Goal: Information Seeking & Learning: Check status

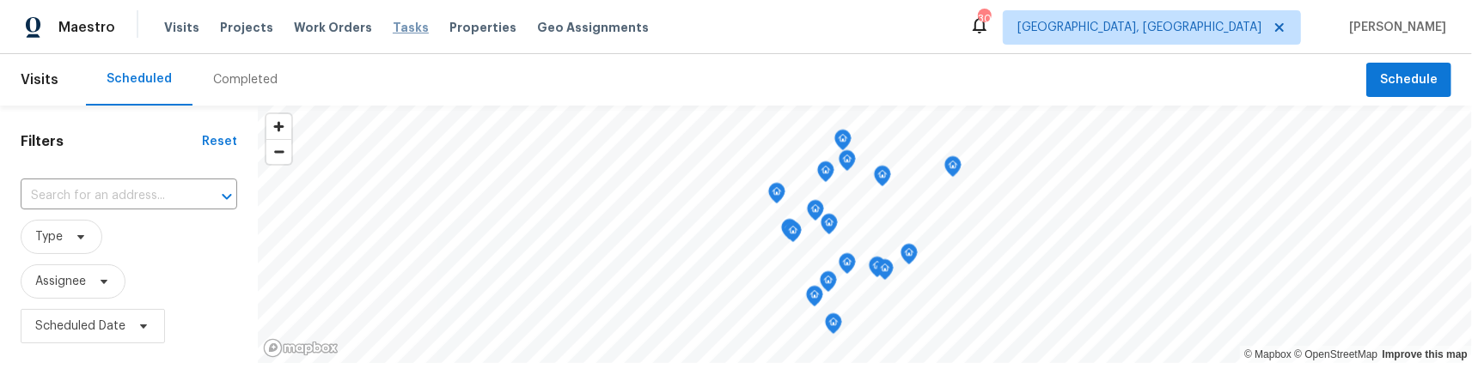
click at [393, 27] on span "Tasks" at bounding box center [411, 27] width 36 height 12
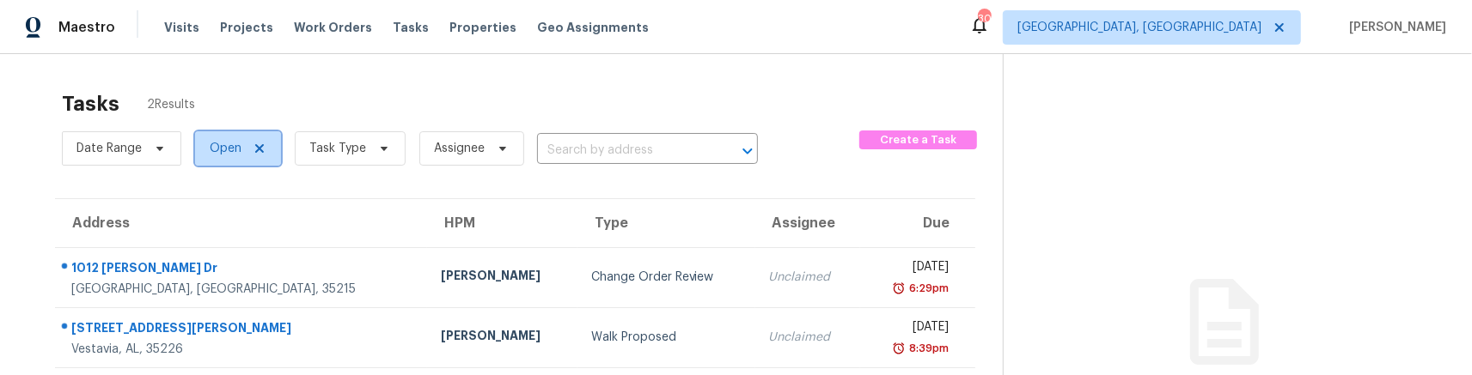
click at [256, 146] on icon at bounding box center [259, 148] width 9 height 9
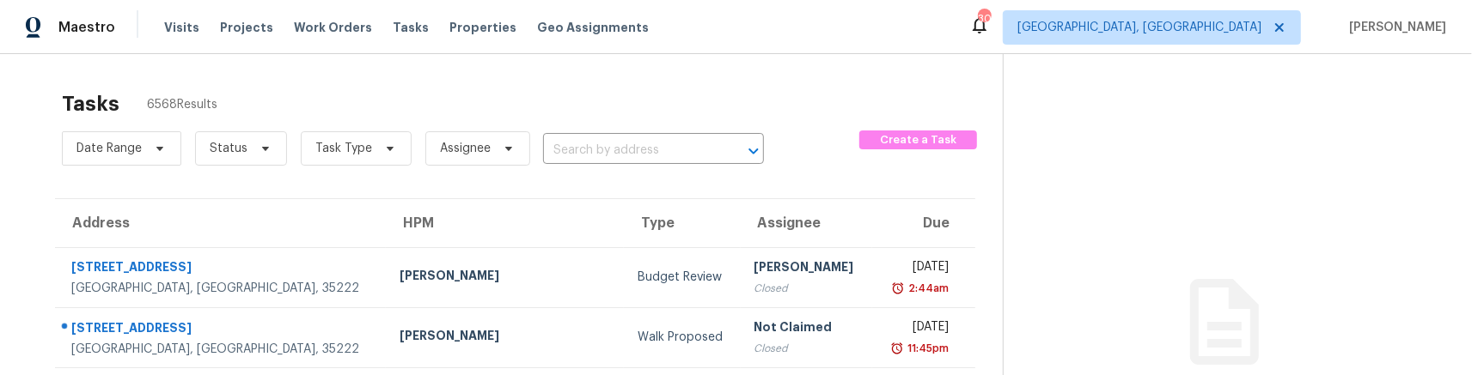
click at [576, 137] on div "Date Range Status Task Type Assignee ​" at bounding box center [413, 148] width 702 height 45
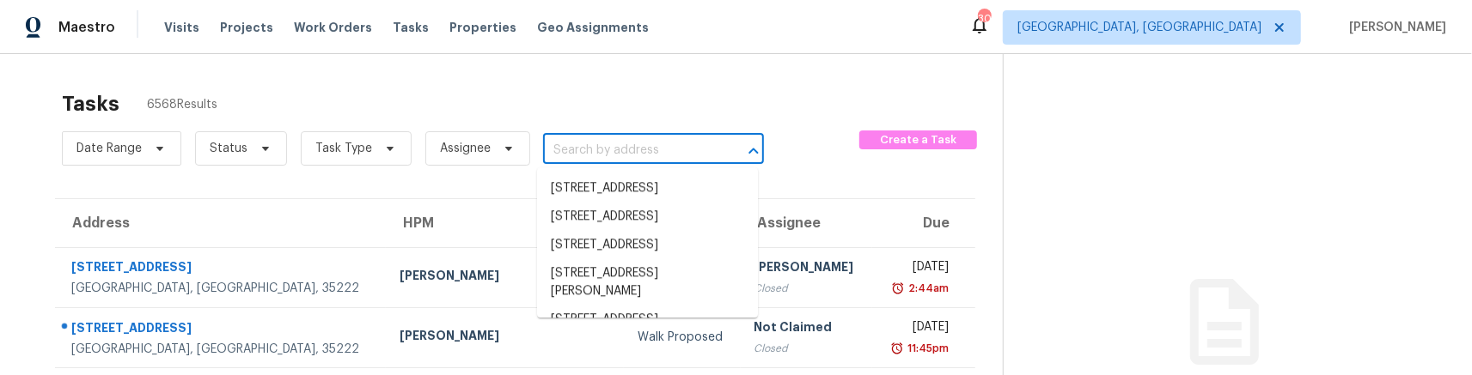
click at [595, 152] on input "text" at bounding box center [629, 150] width 173 height 27
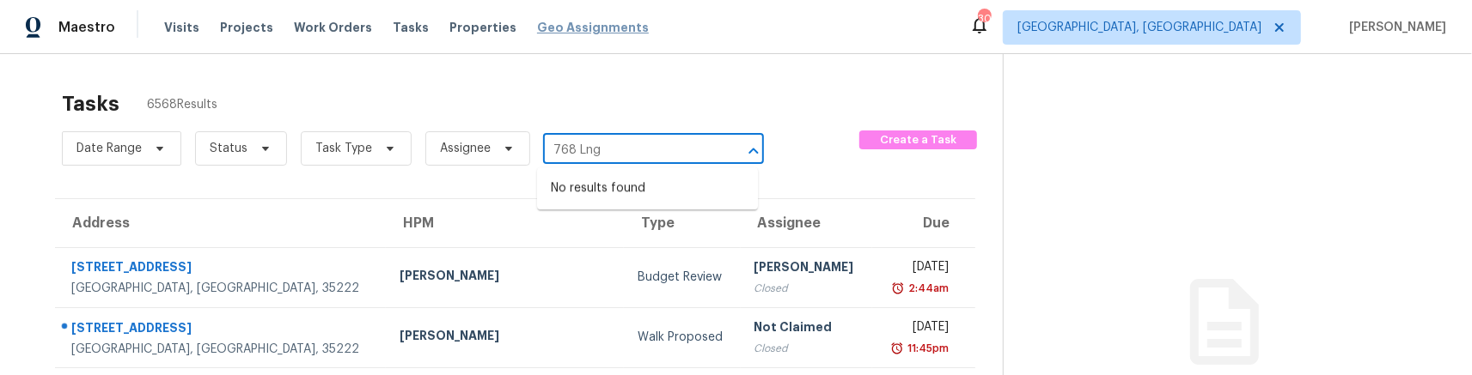
type input "768 Lng"
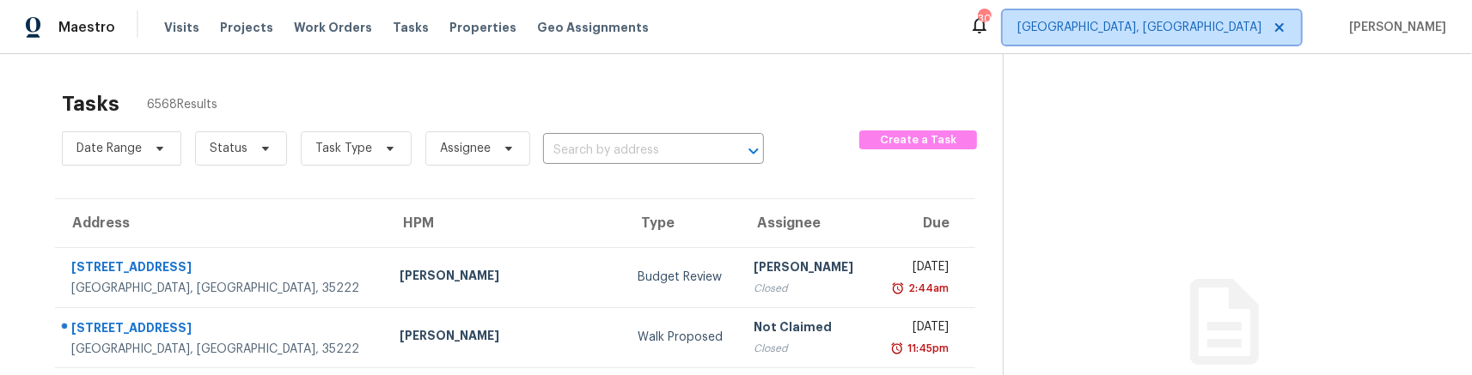
click at [1291, 27] on span "[GEOGRAPHIC_DATA], [GEOGRAPHIC_DATA]" at bounding box center [1152, 27] width 298 height 34
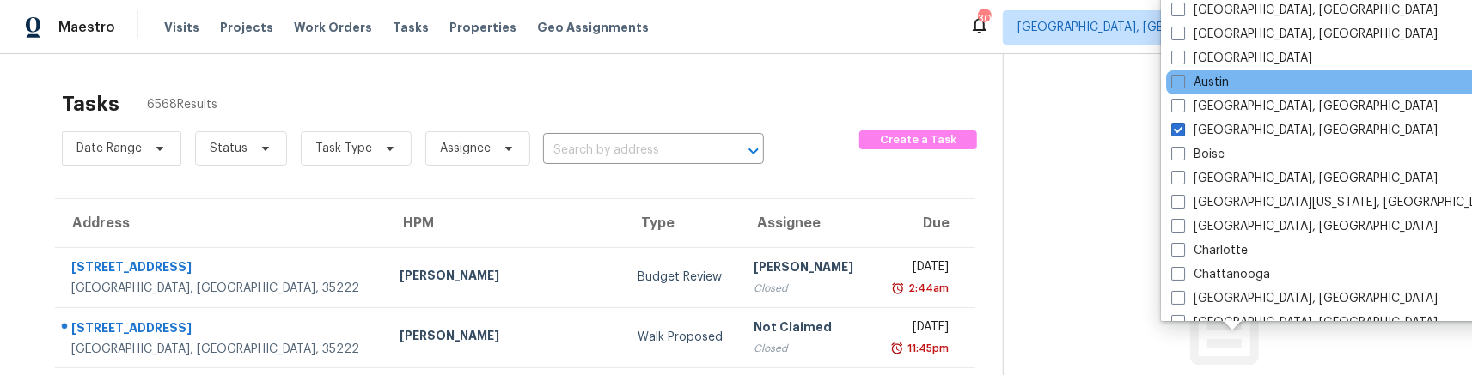
click at [1254, 82] on div "Austin" at bounding box center [1339, 82] width 346 height 24
click at [1180, 80] on span at bounding box center [1178, 82] width 14 height 14
click at [1180, 80] on input "Austin" at bounding box center [1176, 79] width 11 height 11
checkbox input "true"
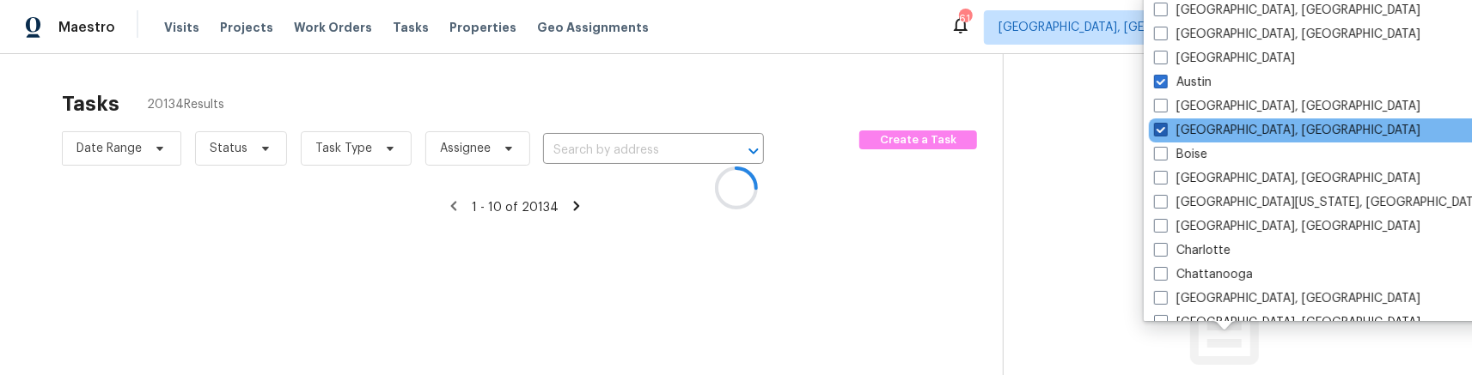
click at [1164, 131] on span at bounding box center [1161, 130] width 14 height 14
click at [1164, 131] on input "[GEOGRAPHIC_DATA], [GEOGRAPHIC_DATA]" at bounding box center [1159, 127] width 11 height 11
checkbox input "false"
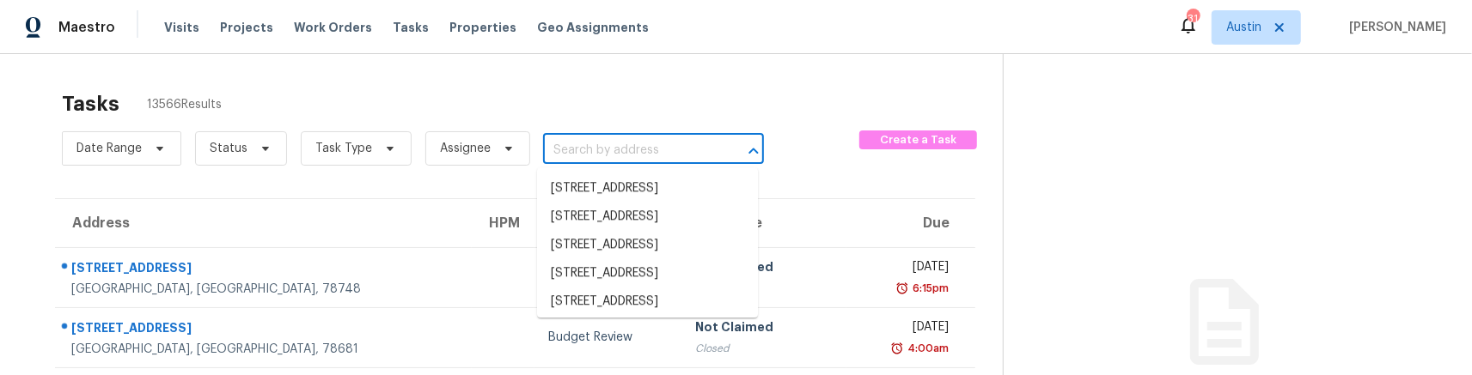
click at [651, 156] on input "text" at bounding box center [629, 150] width 173 height 27
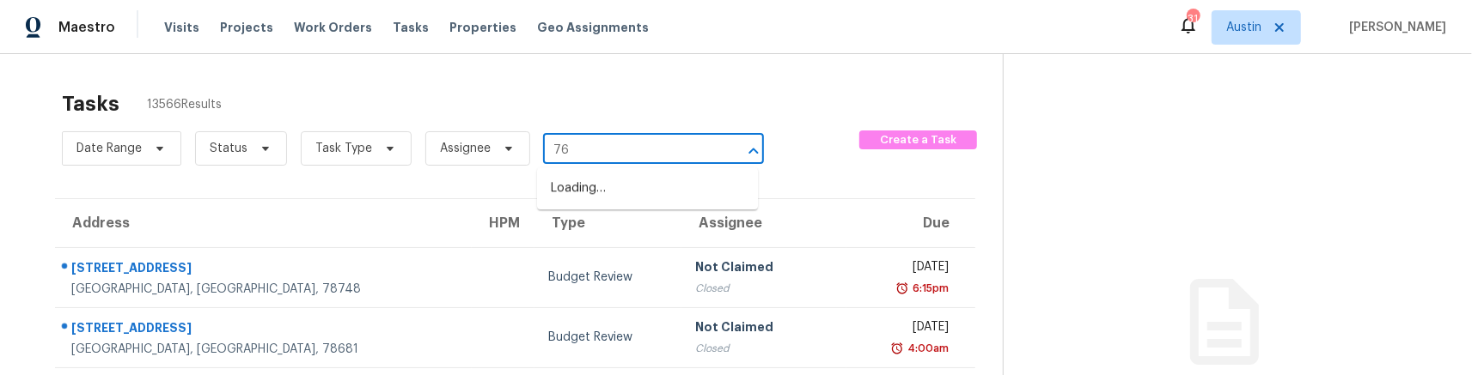
type input "768"
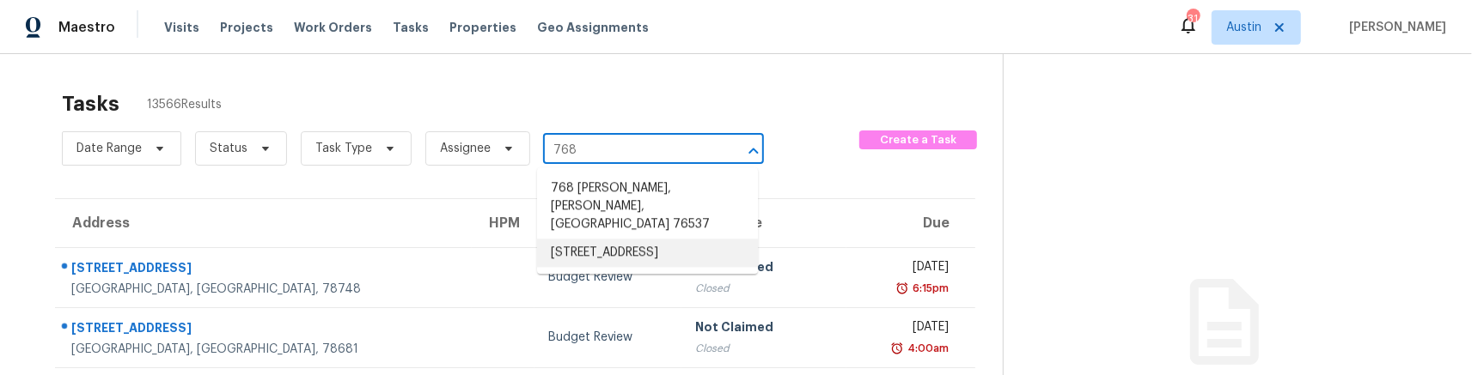
click at [680, 246] on li "[STREET_ADDRESS]" at bounding box center [647, 253] width 221 height 28
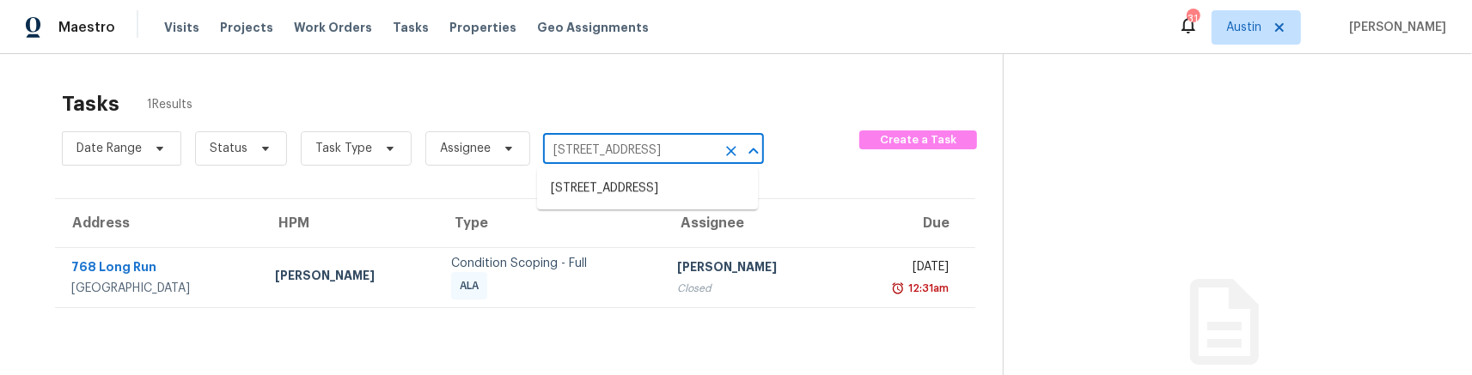
click at [675, 150] on input "[STREET_ADDRESS]" at bounding box center [629, 150] width 173 height 27
click at [729, 152] on icon "Clear" at bounding box center [731, 151] width 17 height 17
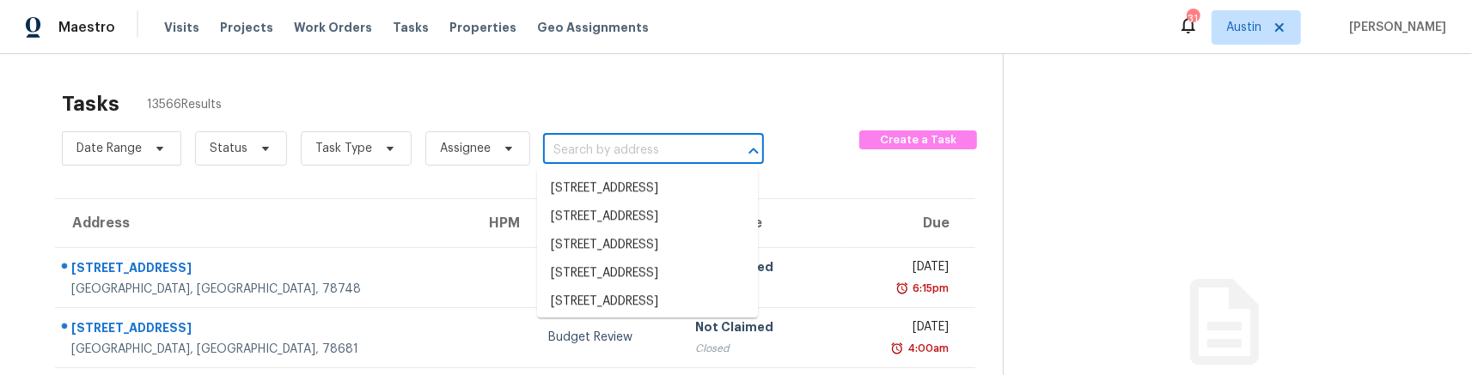
click at [613, 153] on input "text" at bounding box center [629, 150] width 173 height 27
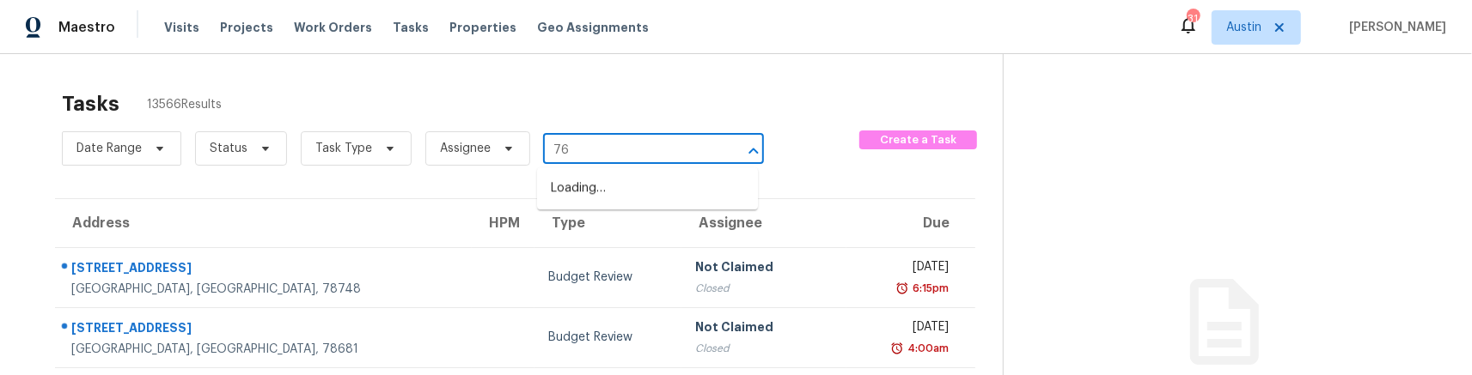
type input "768"
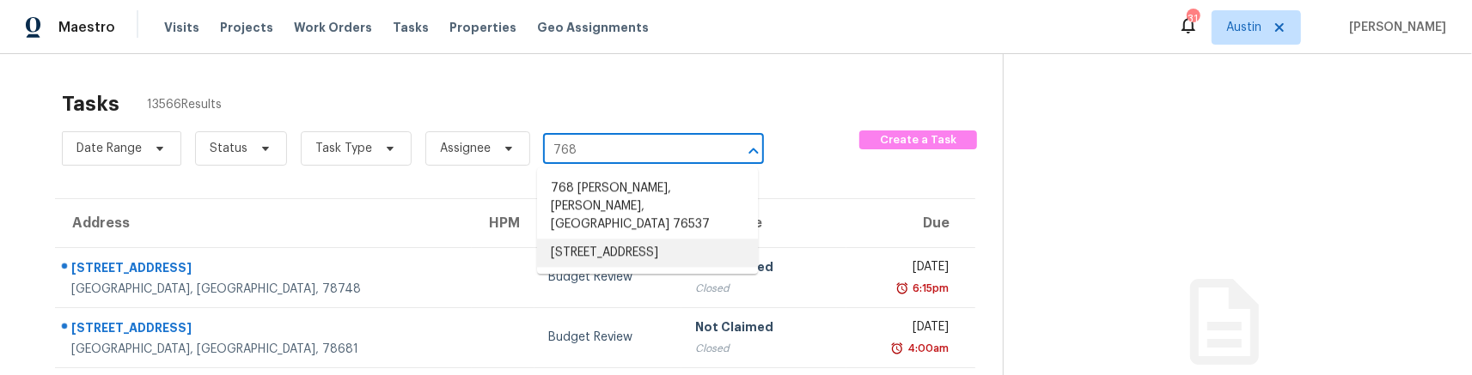
click at [649, 239] on li "[STREET_ADDRESS]" at bounding box center [647, 253] width 221 height 28
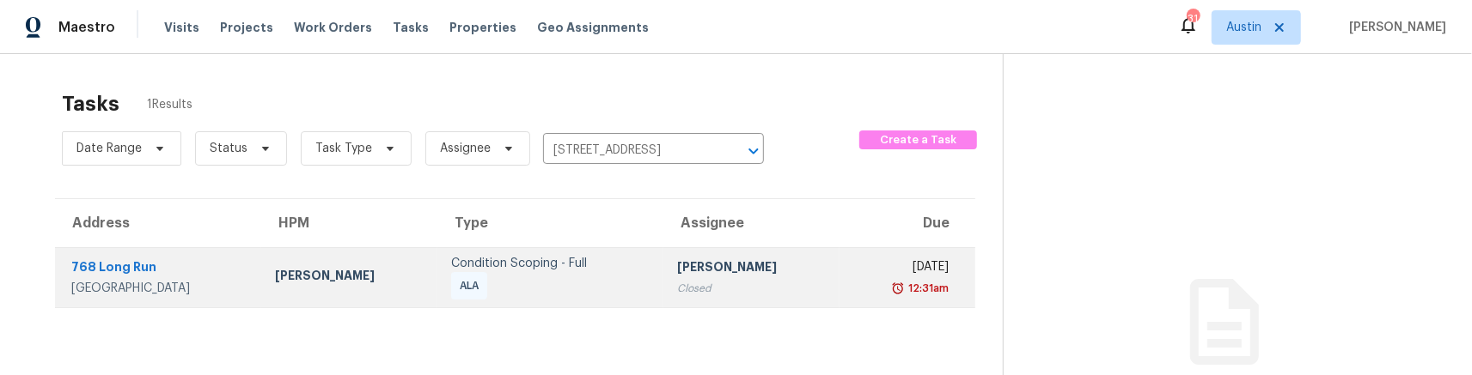
click at [597, 283] on div "Condition Scoping - Full ALA" at bounding box center [550, 277] width 198 height 45
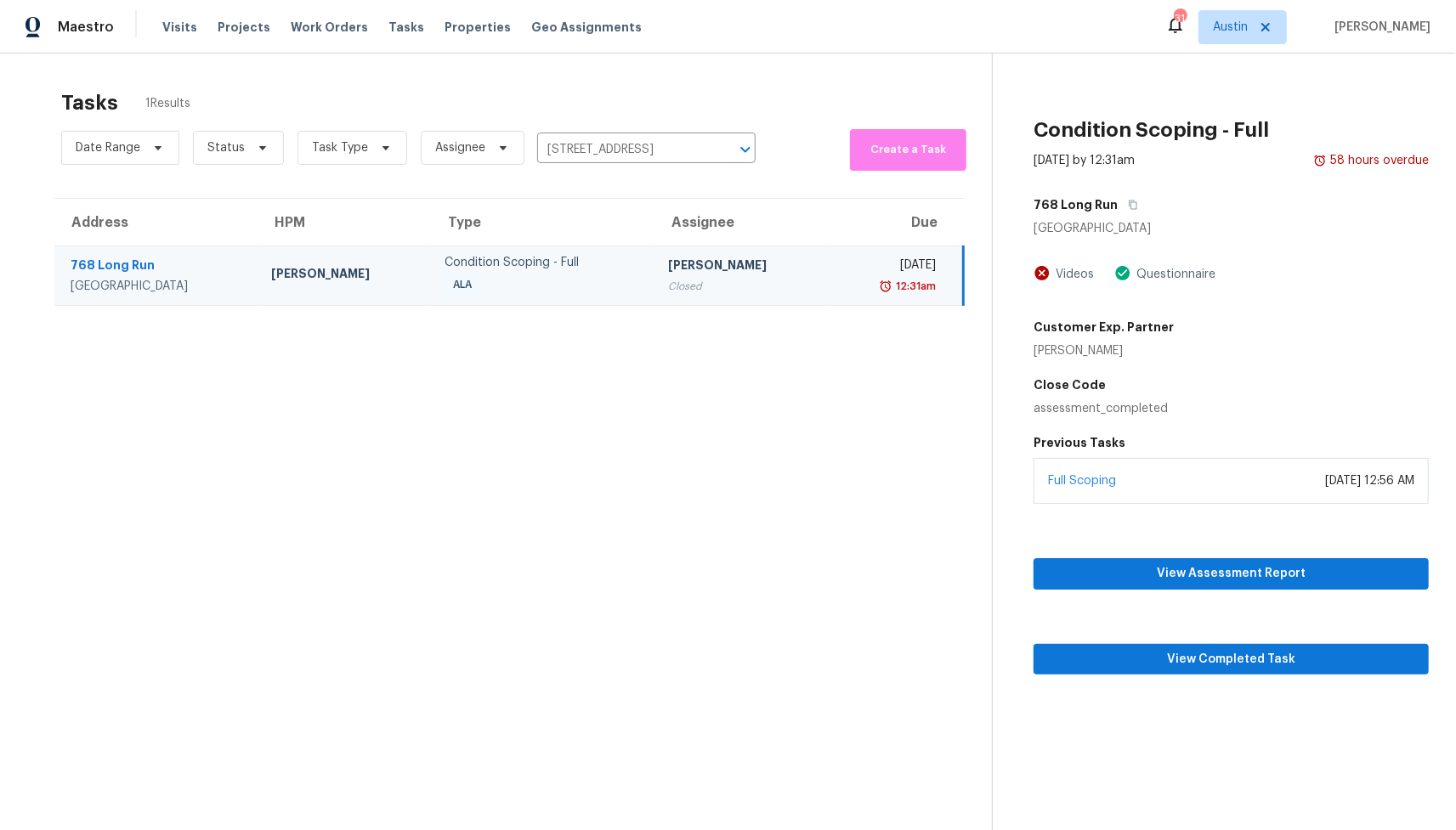
click at [115, 263] on div "768 Long Run" at bounding box center [156, 266] width 173 height 21
click at [722, 371] on section "Tasks 1 Results Date Range Status Task Type Assignee [STREET_ADDRESS] ​ Create …" at bounding box center [508, 483] width 964 height 803
click at [1179, 371] on span "View Completed Task" at bounding box center [1230, 659] width 368 height 21
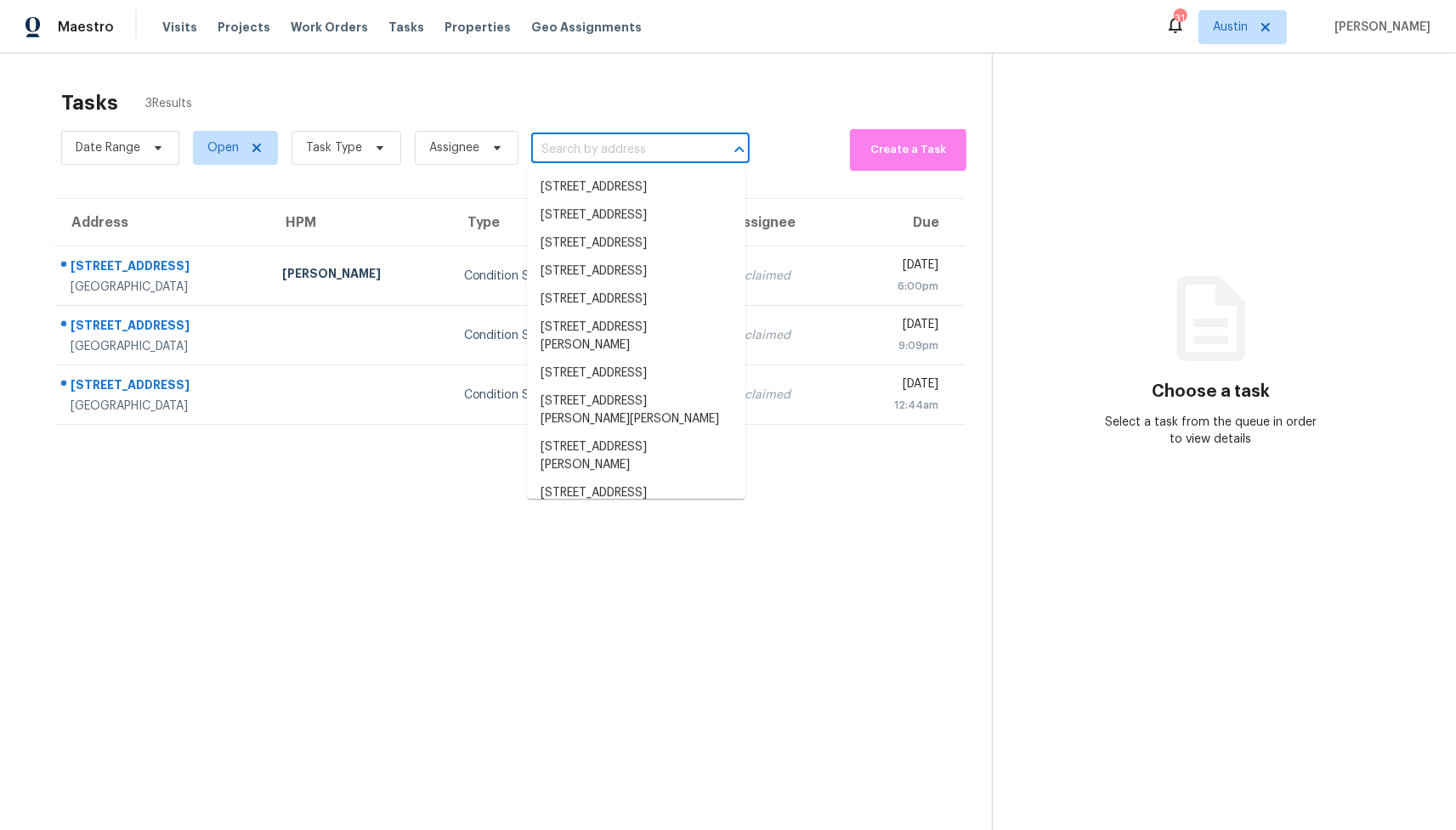
click at [618, 154] on input "text" at bounding box center [616, 149] width 171 height 27
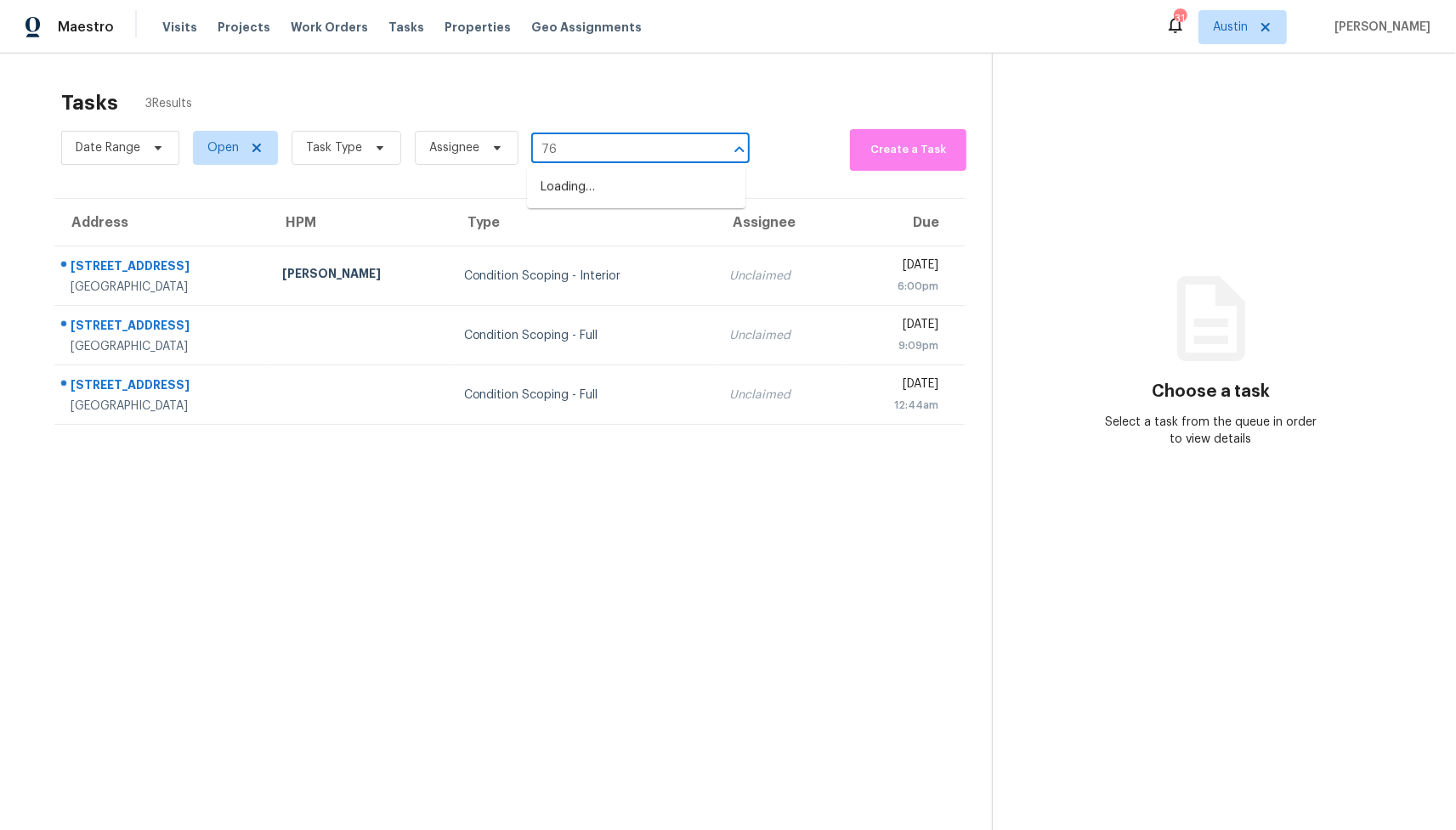
type input "768"
click at [675, 237] on li "[STREET_ADDRESS]" at bounding box center [636, 251] width 219 height 28
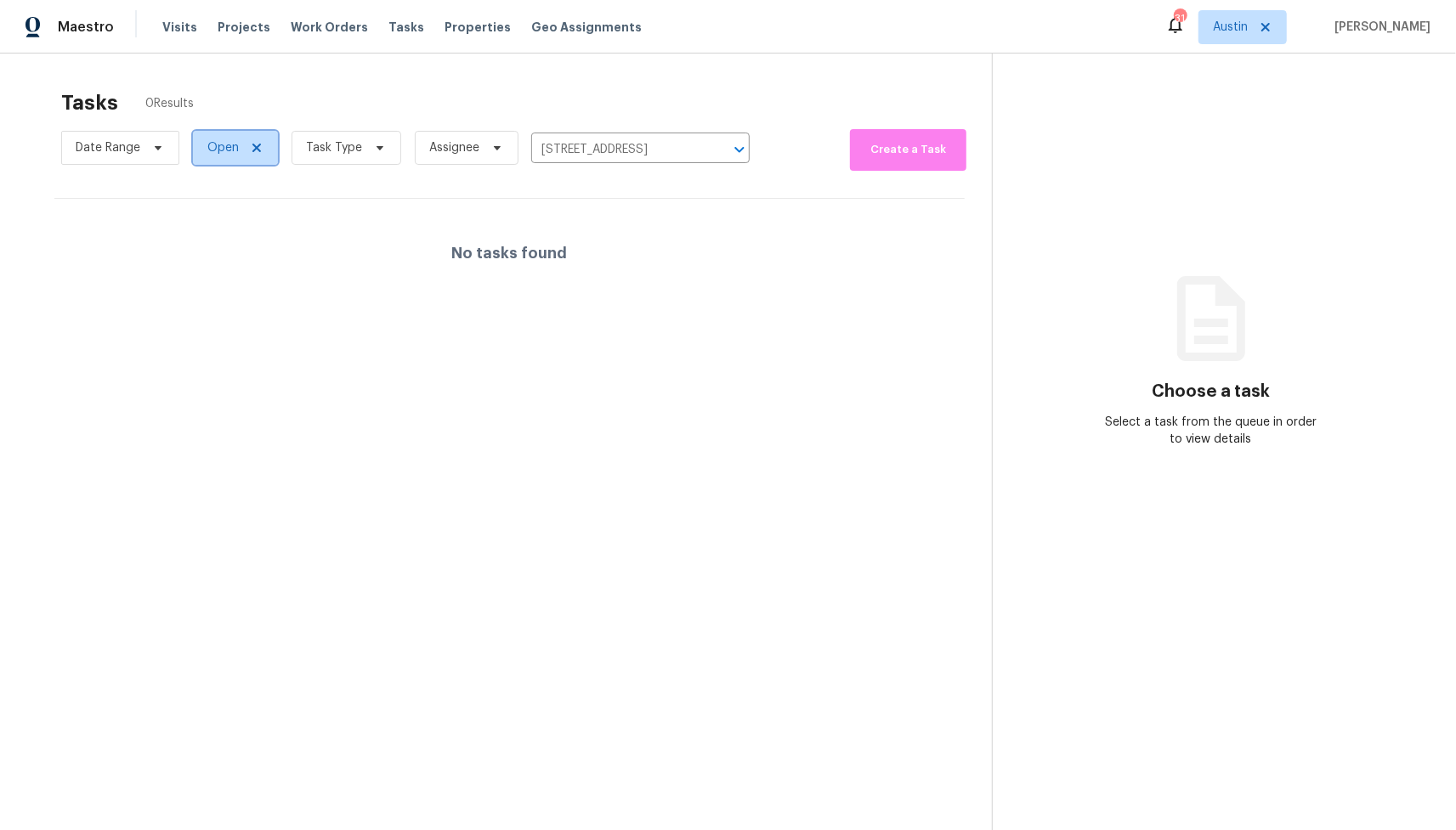
click at [262, 151] on icon at bounding box center [257, 148] width 14 height 14
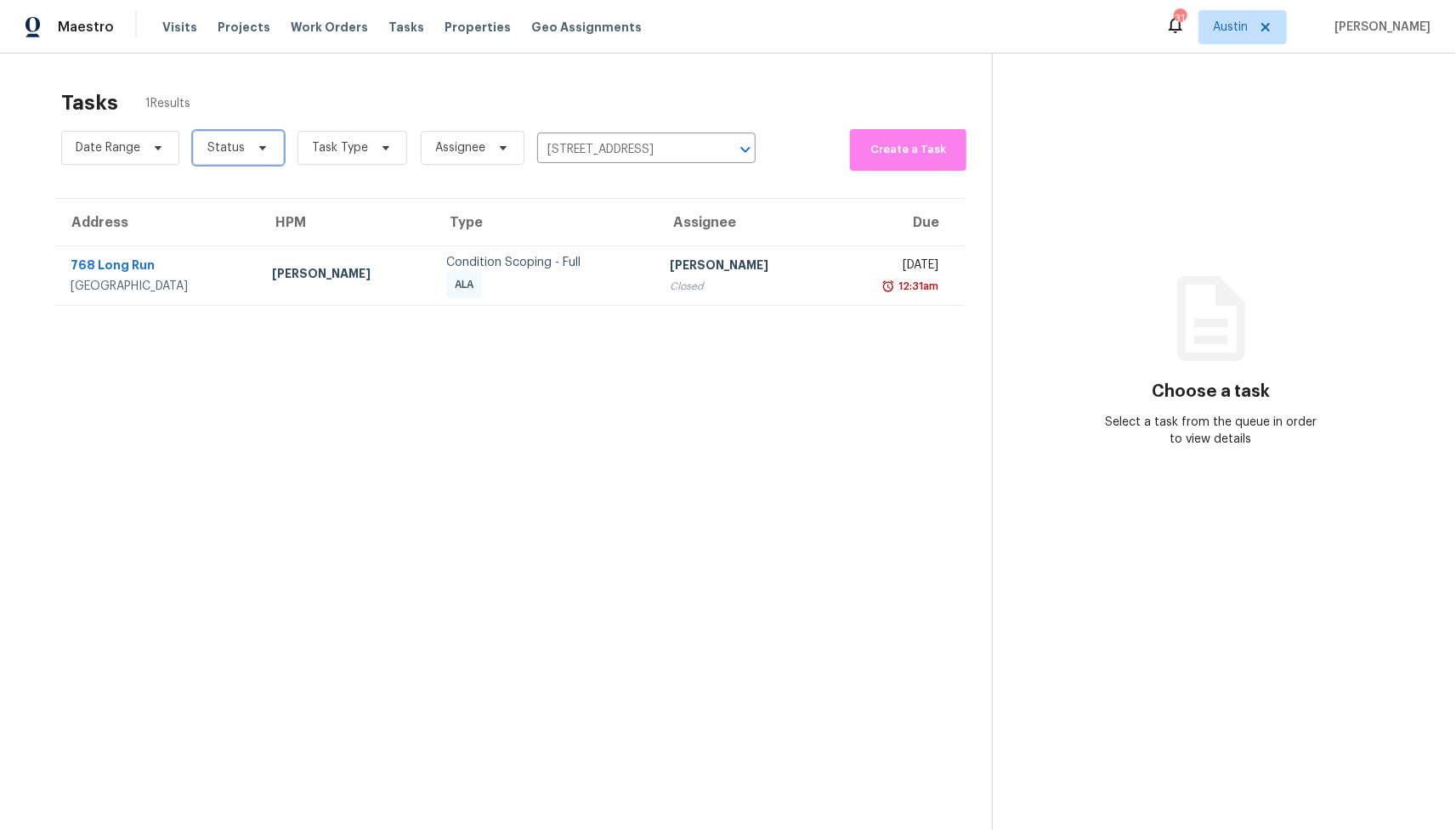
click at [234, 151] on span "Status" at bounding box center [227, 147] width 38 height 17
click at [251, 195] on label "Closed" at bounding box center [232, 196] width 61 height 17
click at [214, 195] on input "Closed" at bounding box center [207, 193] width 11 height 11
click at [255, 191] on label "Closed" at bounding box center [232, 196] width 61 height 17
click at [214, 191] on input "Closed" at bounding box center [207, 193] width 11 height 11
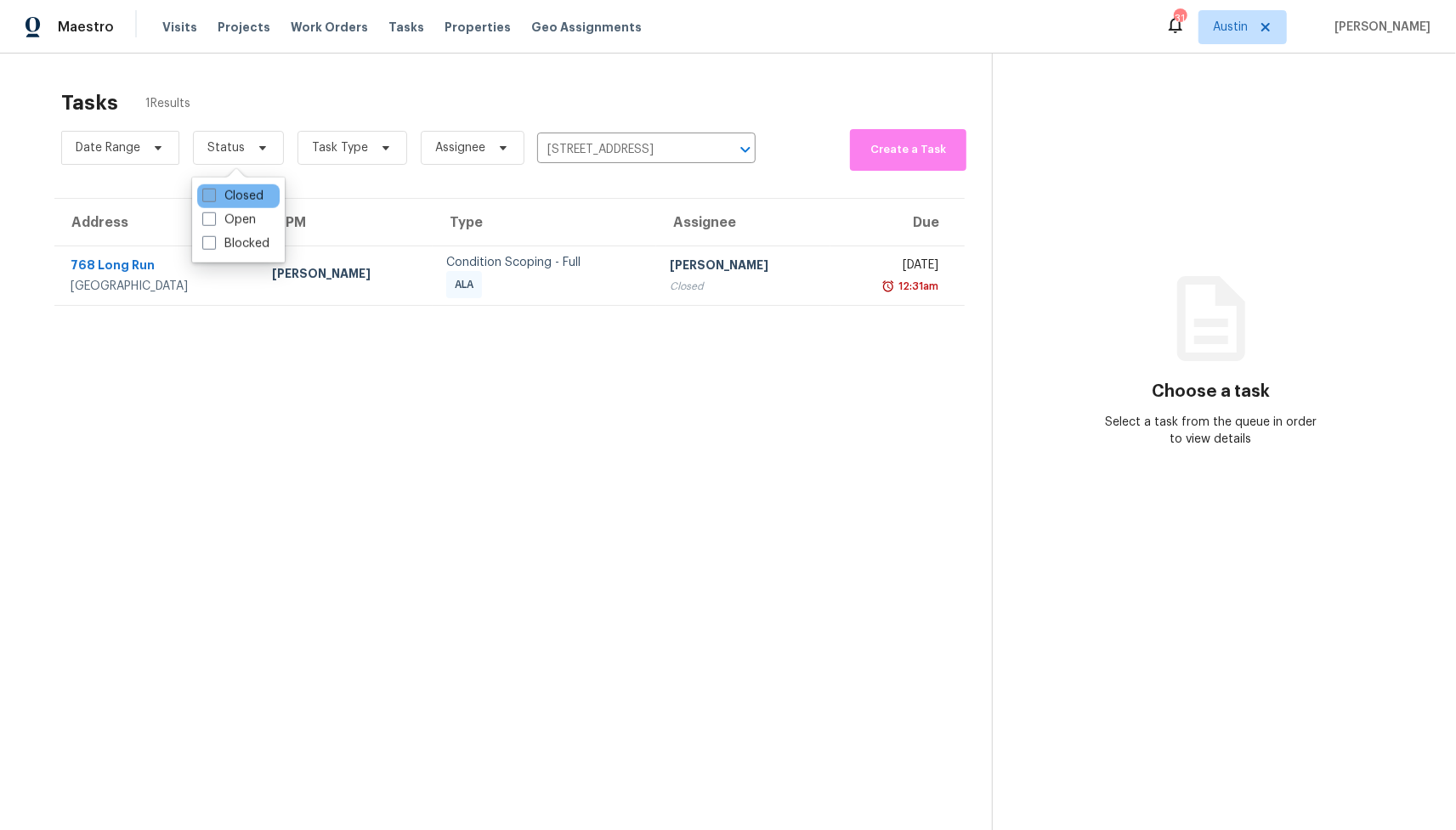
click at [255, 191] on label "Closed" at bounding box center [232, 196] width 61 height 17
click at [214, 191] on input "Closed" at bounding box center [207, 193] width 11 height 11
click at [258, 215] on div "Open" at bounding box center [237, 220] width 82 height 24
click at [262, 195] on label "Closed" at bounding box center [232, 196] width 61 height 17
click at [214, 195] on input "Closed" at bounding box center [207, 193] width 11 height 11
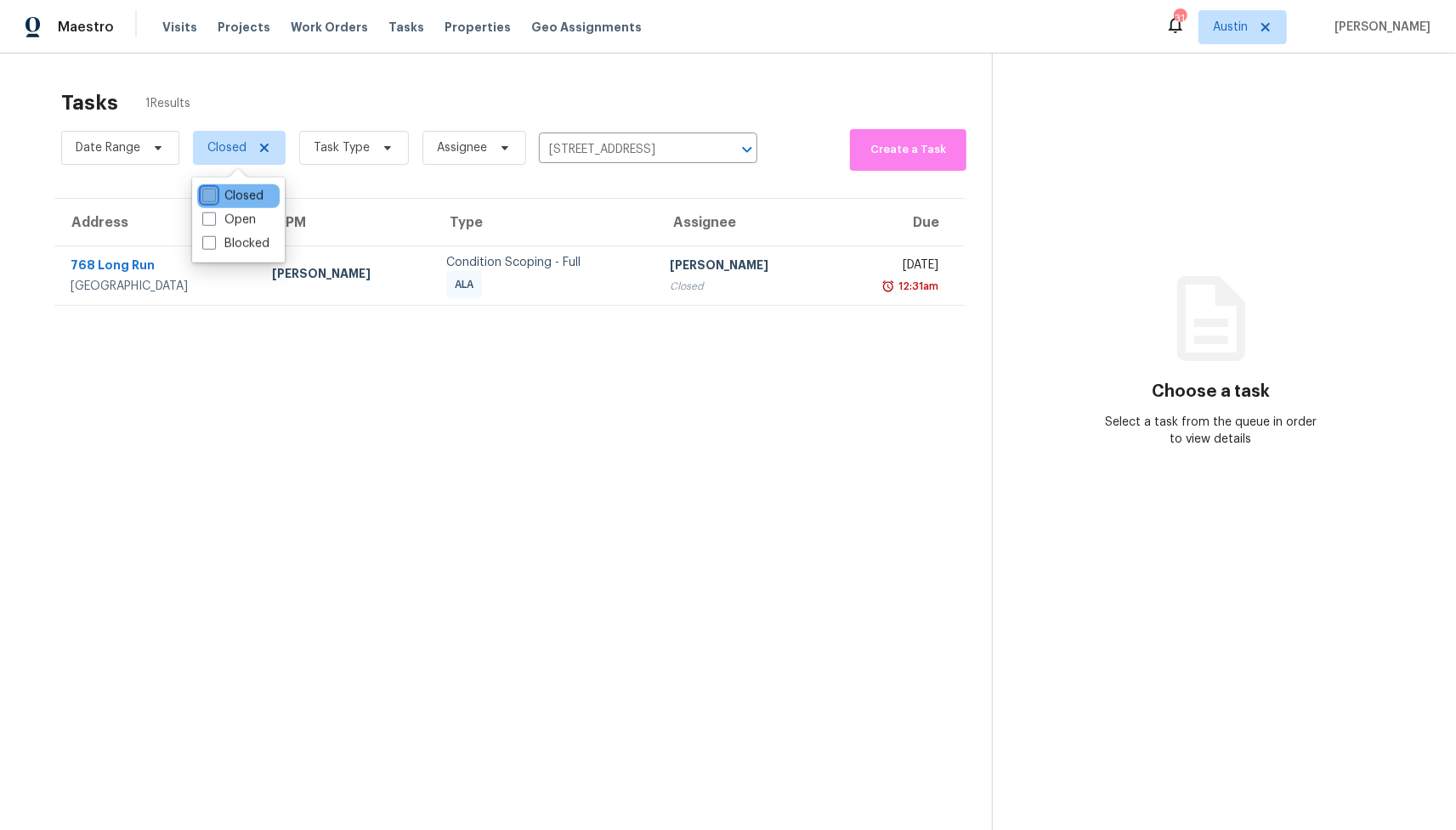
checkbox input "false"
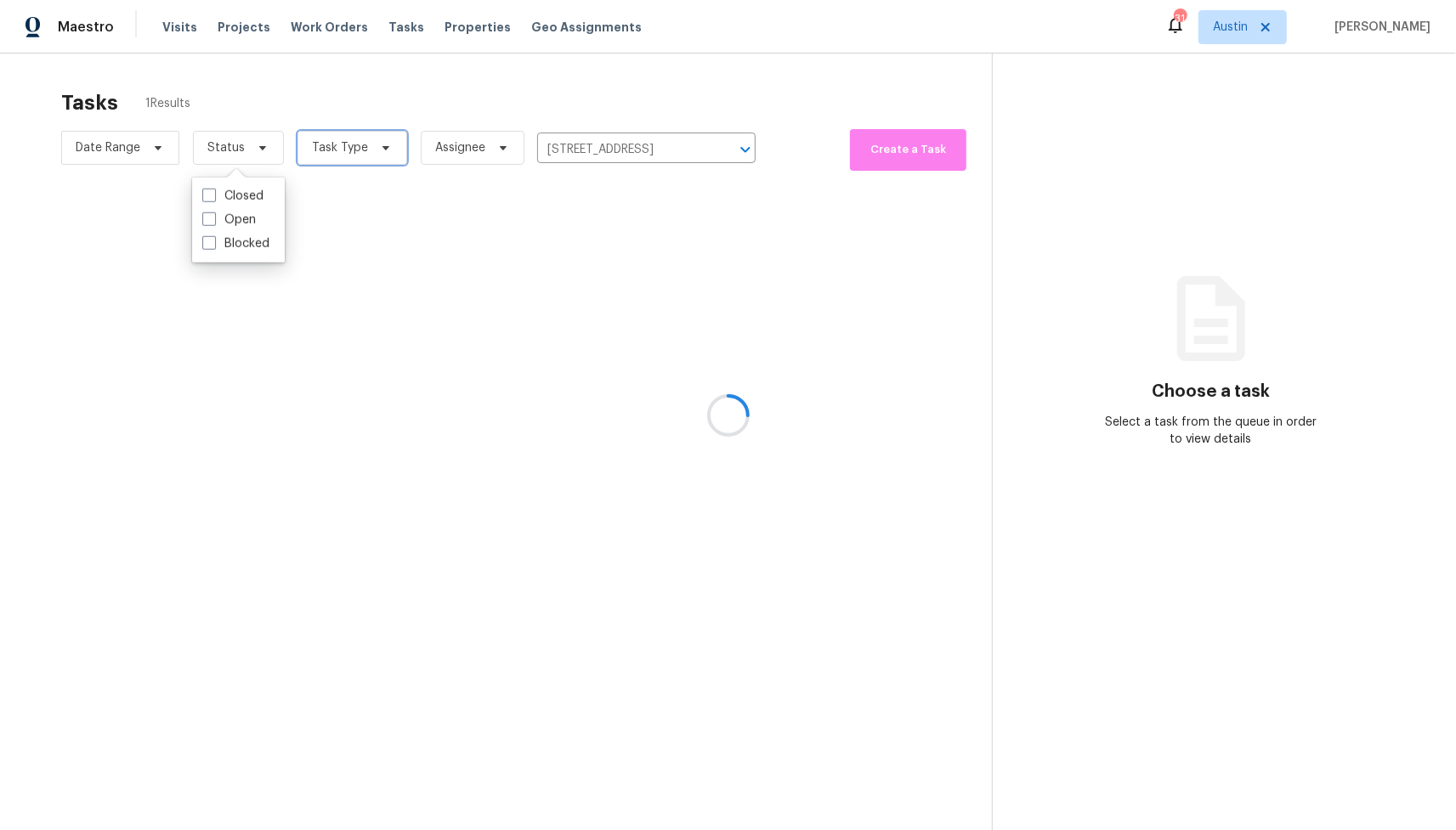
click at [365, 135] on span "Task Type" at bounding box center [352, 147] width 110 height 34
